Goal: Information Seeking & Learning: Learn about a topic

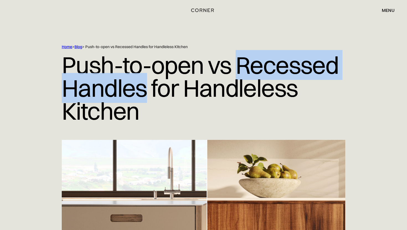
drag, startPoint x: 238, startPoint y: 67, endPoint x: 148, endPoint y: 96, distance: 94.0
click at [148, 96] on h1 "Push-to-open vs Recessed Handles for Handleless Kitchen" at bounding box center [203, 88] width 283 height 77
copy h1 "Recessed Handles"
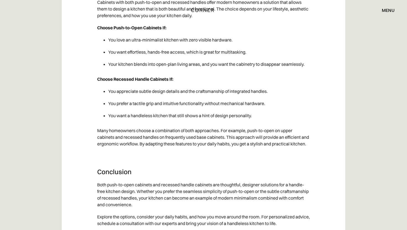
scroll to position [2341, 0]
